Goal: Check status: Check status

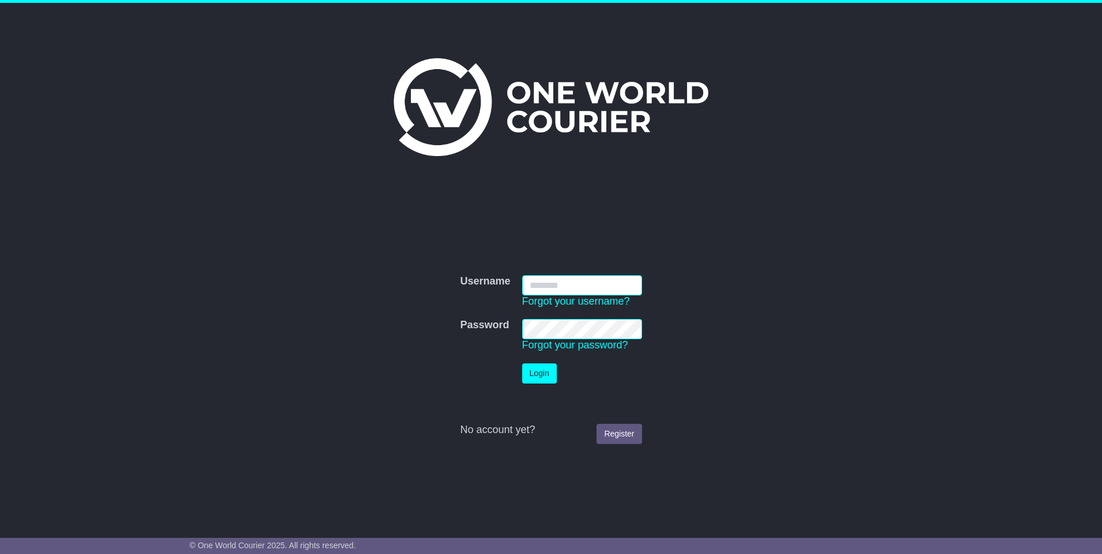
type input "**********"
click at [535, 373] on button "Login" at bounding box center [539, 374] width 35 height 20
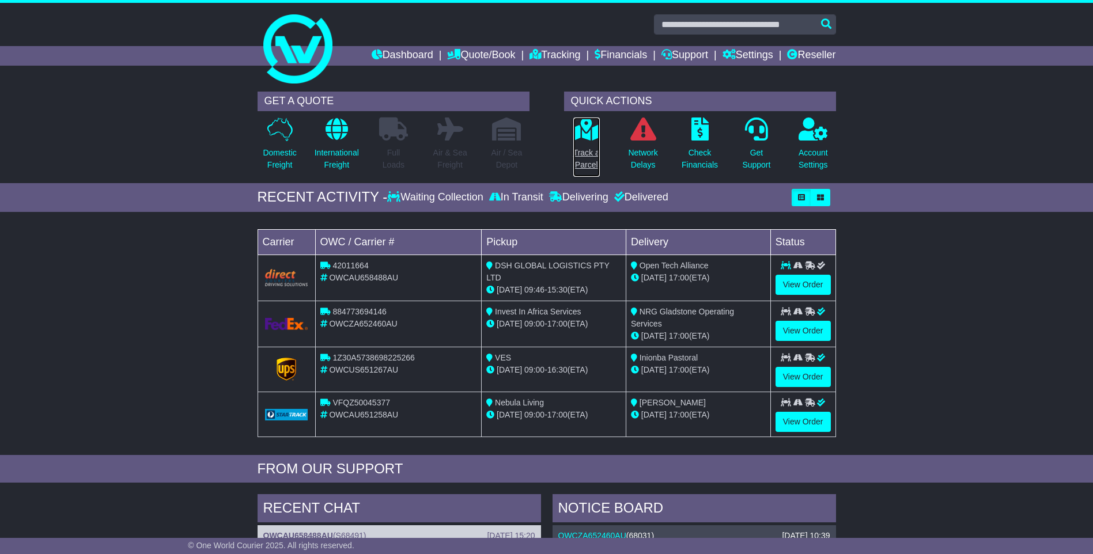
click at [586, 155] on p "Track a Parcel" at bounding box center [586, 159] width 27 height 24
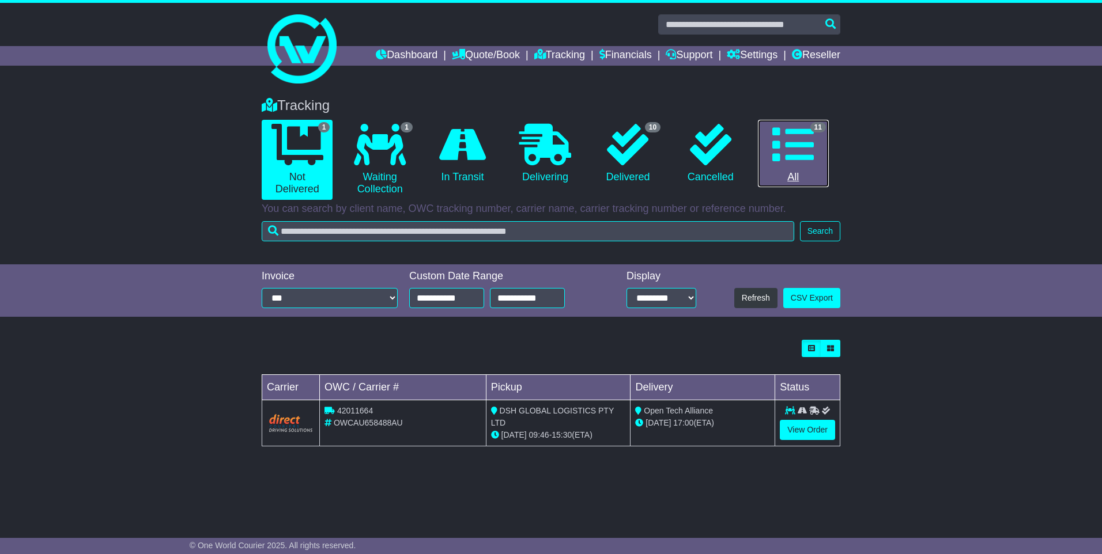
click at [807, 171] on link "11 All" at bounding box center [793, 154] width 71 height 68
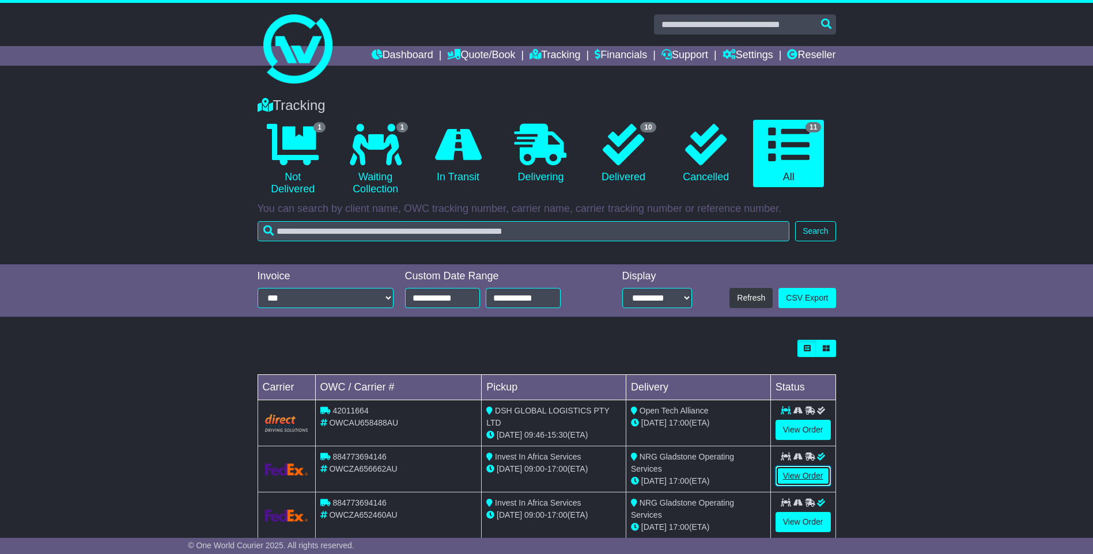
click at [810, 474] on link "View Order" at bounding box center [802, 476] width 55 height 20
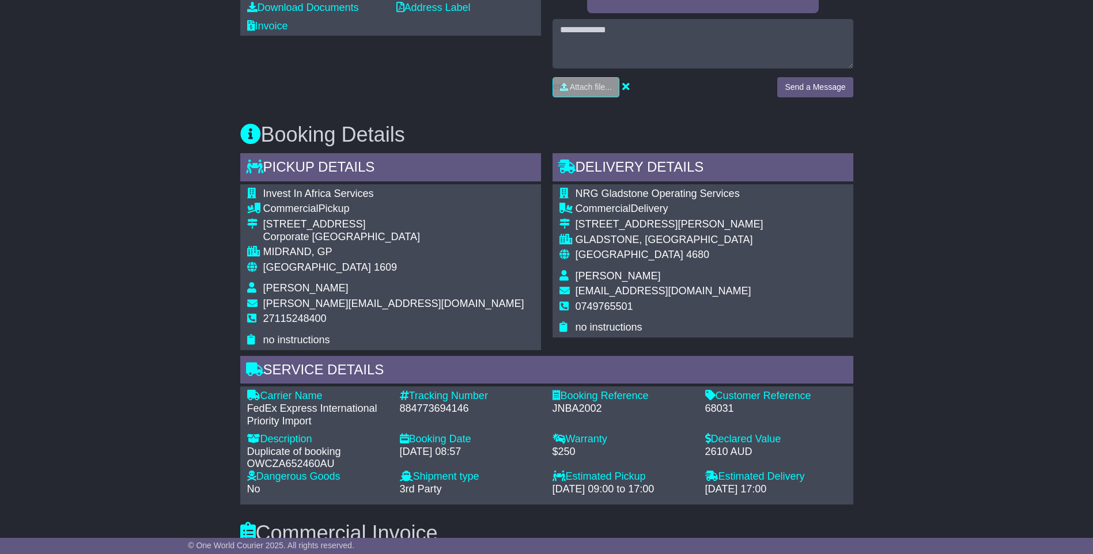
scroll to position [691, 0]
